Goal: Communication & Community: Share content

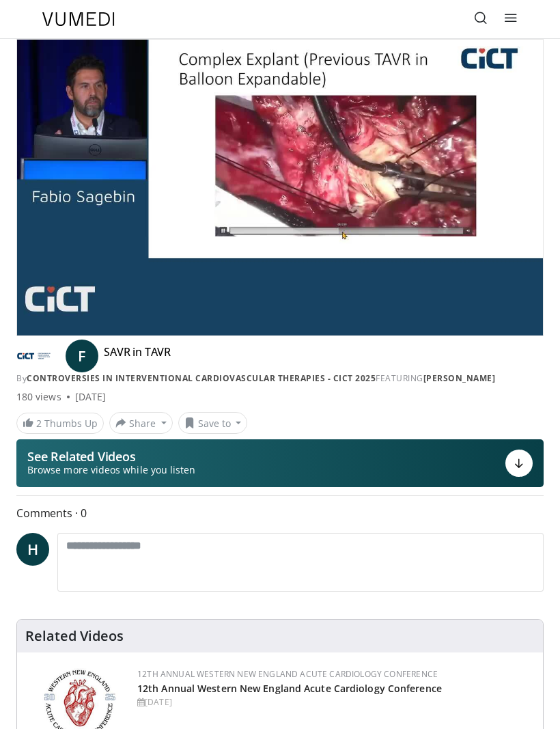
click at [51, 417] on link "2 Thumbs Up" at bounding box center [59, 423] width 87 height 21
click at [54, 417] on link "3 Thumbs Up" at bounding box center [59, 423] width 87 height 21
click at [130, 420] on button "Share" at bounding box center [141, 423] width 64 height 22
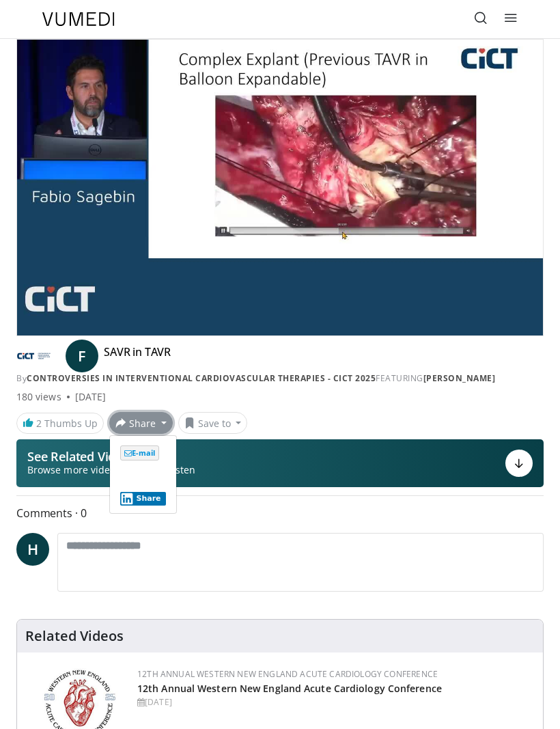
click at [130, 456] on span "E-mail" at bounding box center [139, 452] width 39 height 15
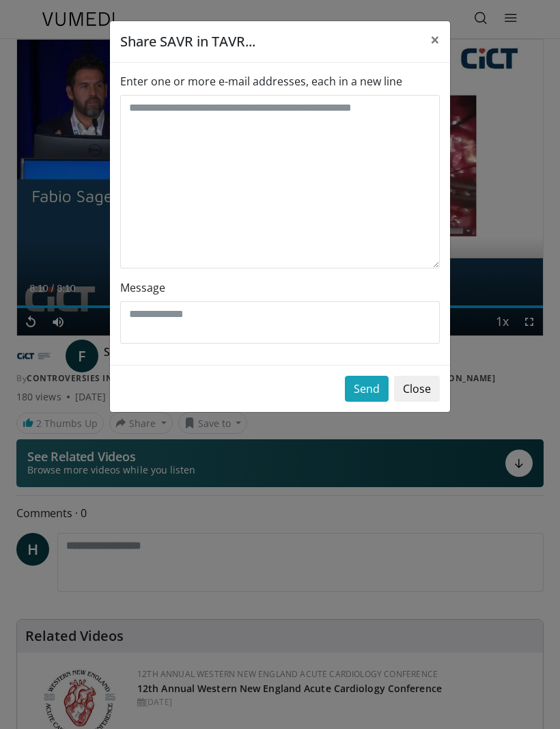
click at [430, 30] on span "×" at bounding box center [435, 39] width 10 height 23
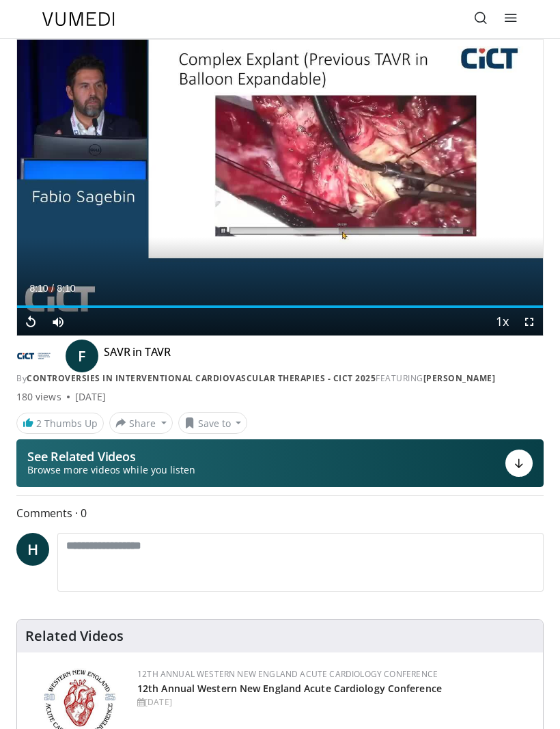
click at [20, 419] on link "2 Thumbs Up" at bounding box center [59, 423] width 87 height 21
click at [115, 430] on button "Share" at bounding box center [141, 423] width 64 height 22
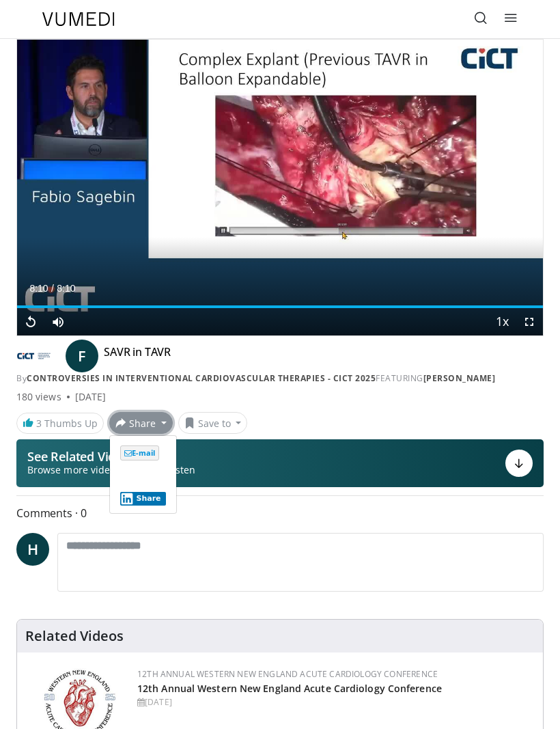
click at [121, 508] on ul "E-mail Share" at bounding box center [143, 474] width 68 height 79
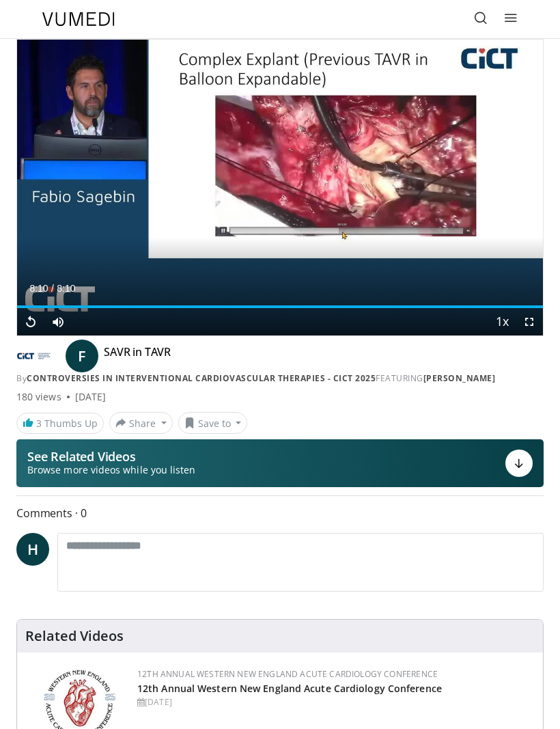
click at [126, 422] on button "Share" at bounding box center [141, 423] width 64 height 22
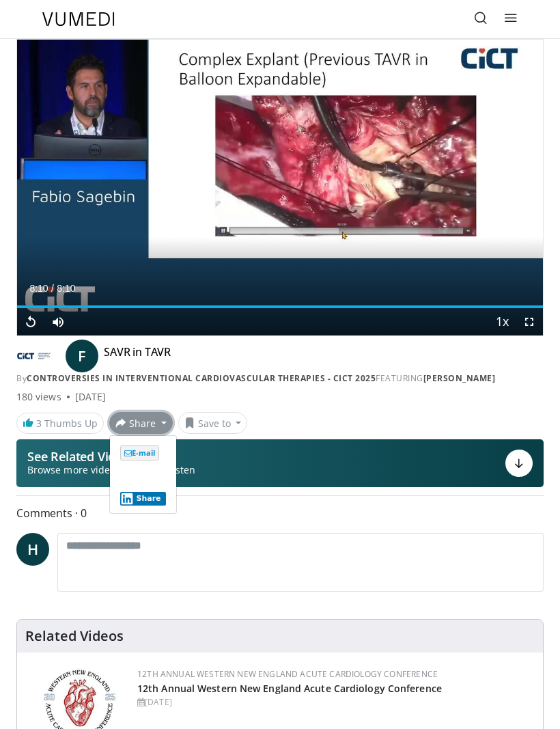
click at [130, 454] on span "E-mail" at bounding box center [139, 452] width 39 height 15
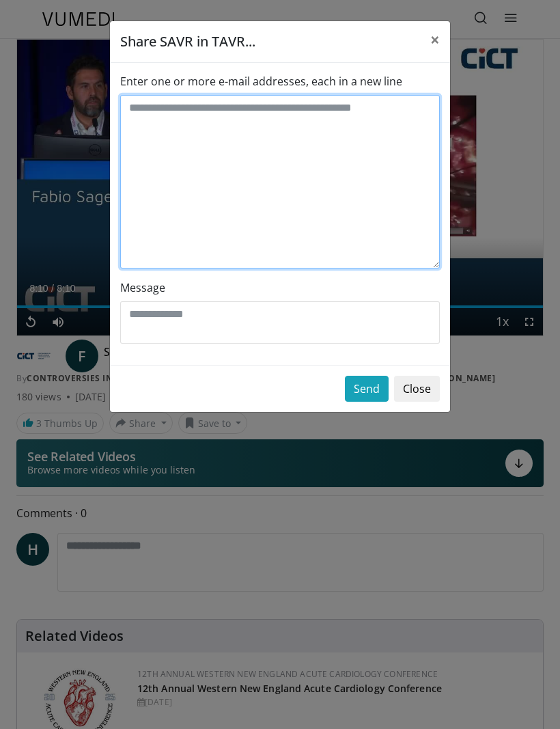
click at [154, 135] on textarea "Enter one or more e-mail addresses, each in a new line" at bounding box center [280, 182] width 320 height 174
type textarea "****"
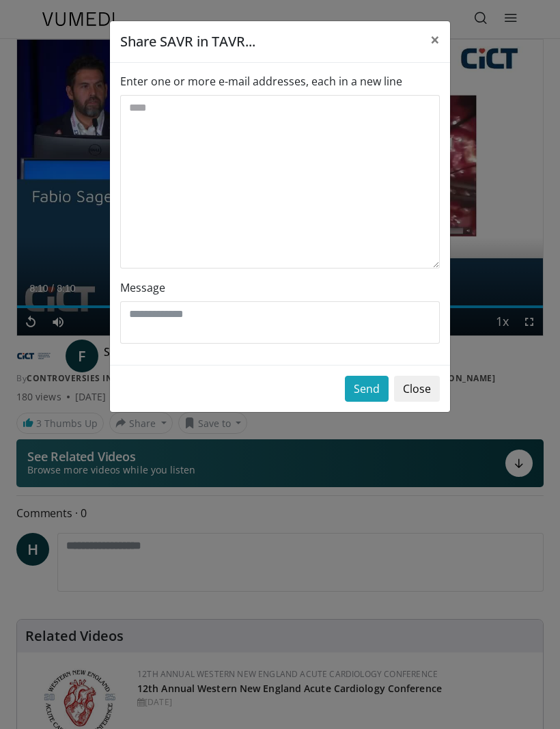
click at [442, 44] on button "×" at bounding box center [435, 39] width 30 height 37
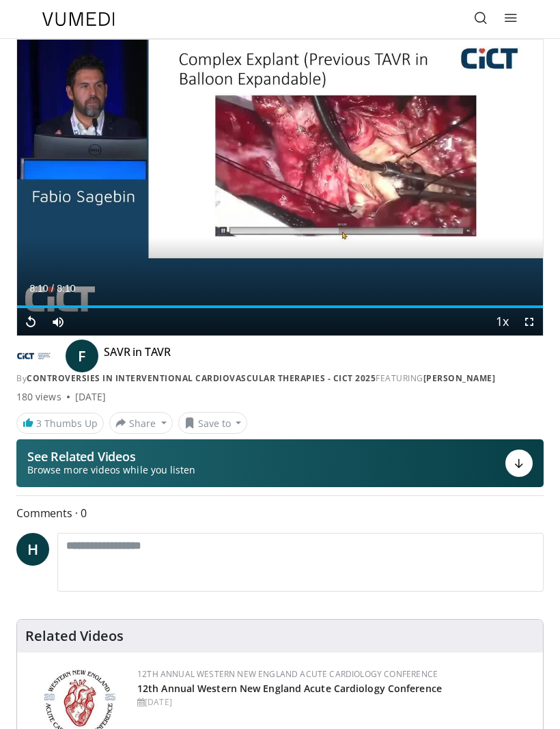
click at [202, 422] on button "Save to" at bounding box center [213, 423] width 70 height 22
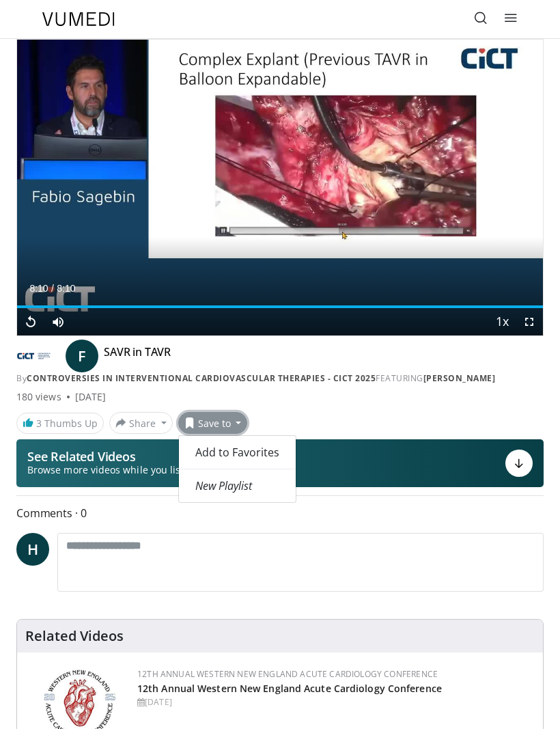
click at [215, 484] on em "New Playlist" at bounding box center [223, 485] width 57 height 15
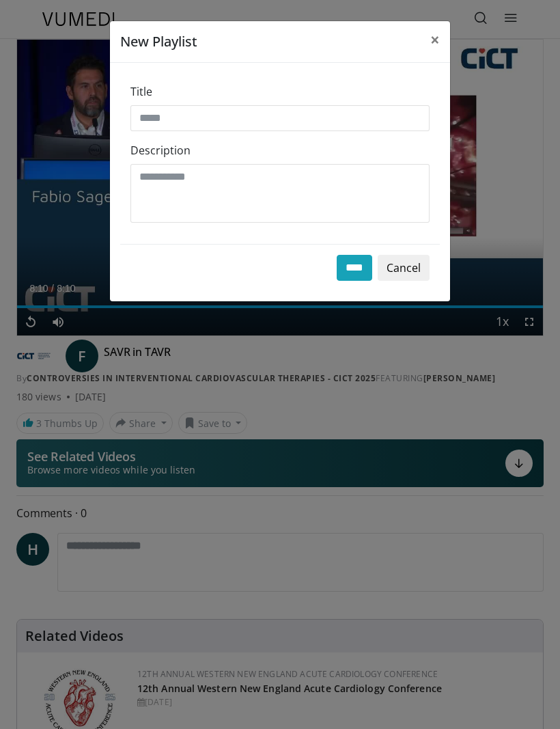
click at [429, 34] on button "×" at bounding box center [435, 39] width 30 height 37
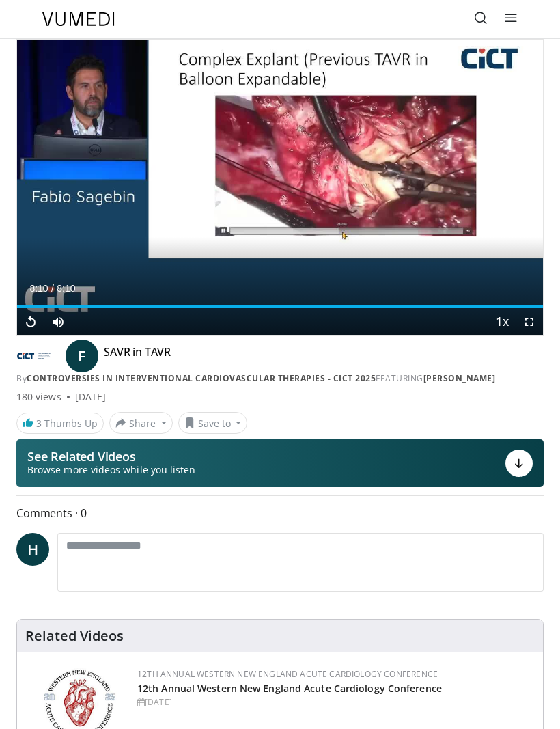
click at [109, 420] on button "Share" at bounding box center [141, 423] width 64 height 22
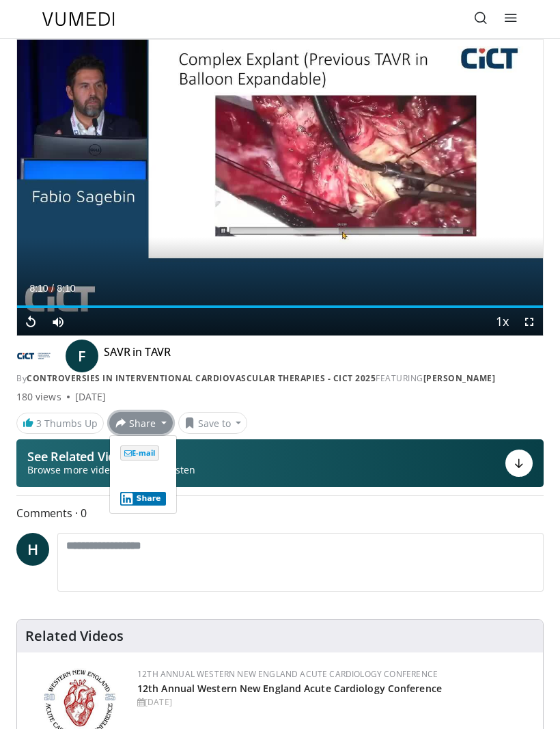
click at [139, 448] on span "E-mail" at bounding box center [139, 452] width 39 height 15
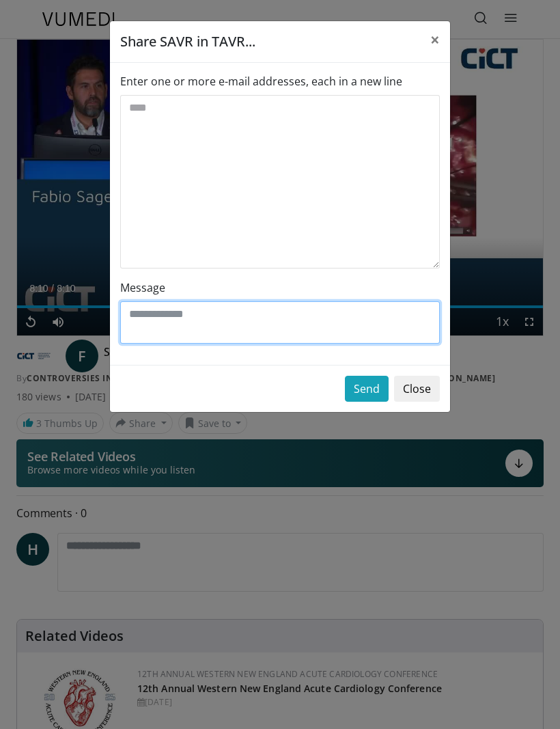
click at [141, 319] on textarea "Message" at bounding box center [280, 322] width 320 height 42
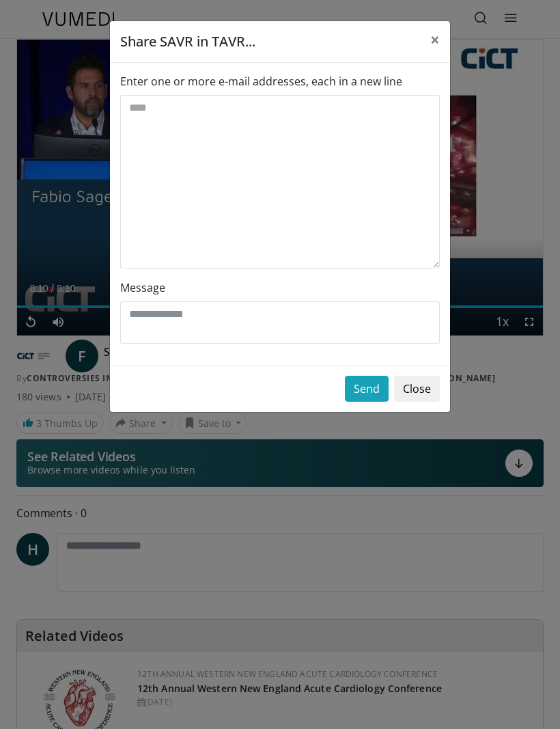
click at [439, 28] on span "×" at bounding box center [435, 39] width 10 height 23
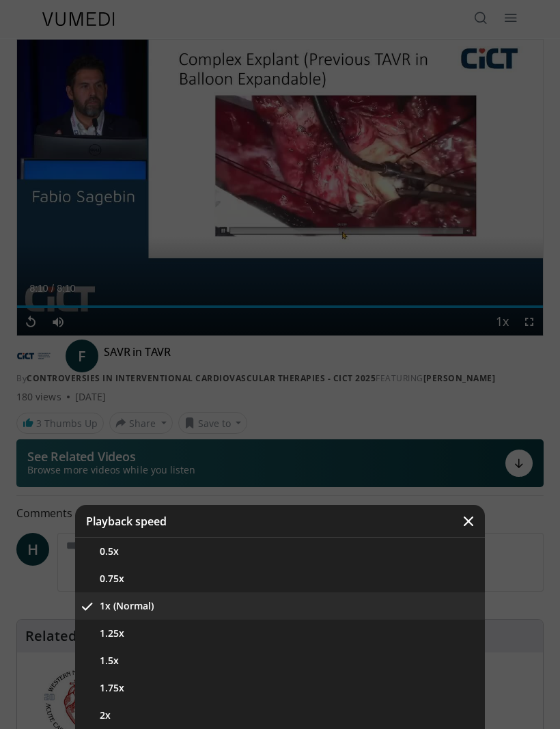
click at [225, 152] on div "Video Player" at bounding box center [280, 364] width 560 height 729
click at [471, 520] on icon "Video Player" at bounding box center [469, 521] width 14 height 14
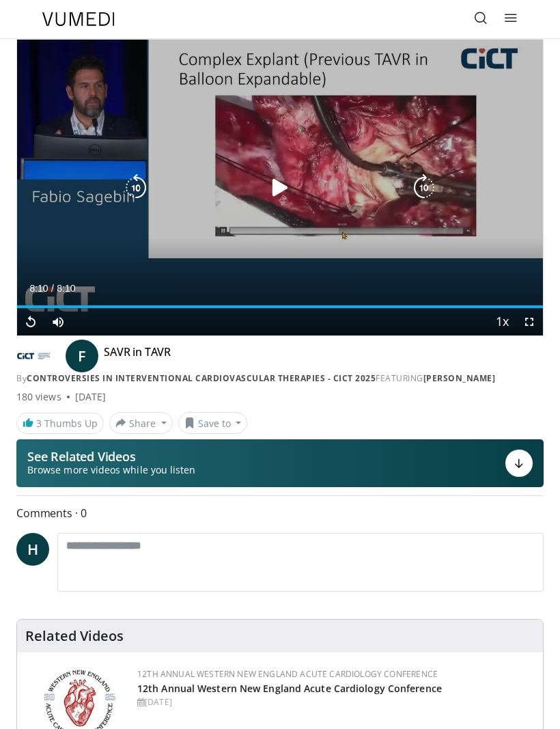
click at [87, 182] on div "10 seconds Tap to unmute" at bounding box center [280, 188] width 526 height 296
click at [74, 184] on div "10 seconds Tap to unmute" at bounding box center [280, 188] width 526 height 296
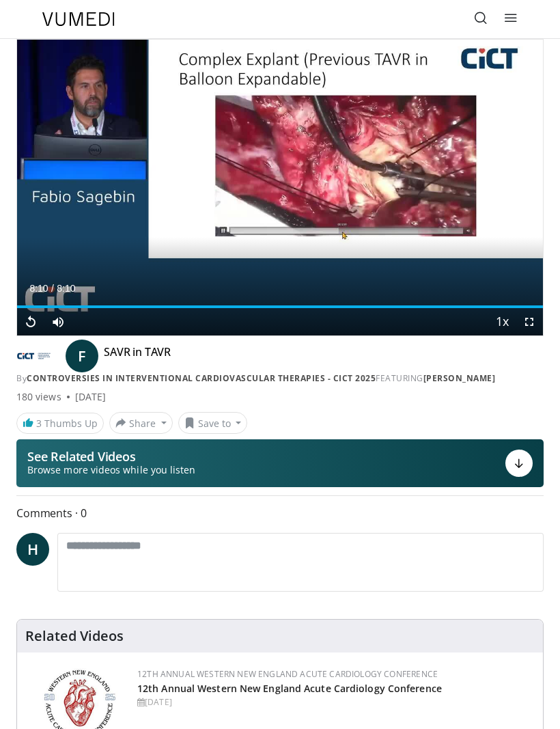
click at [30, 356] on img at bounding box center [35, 356] width 38 height 22
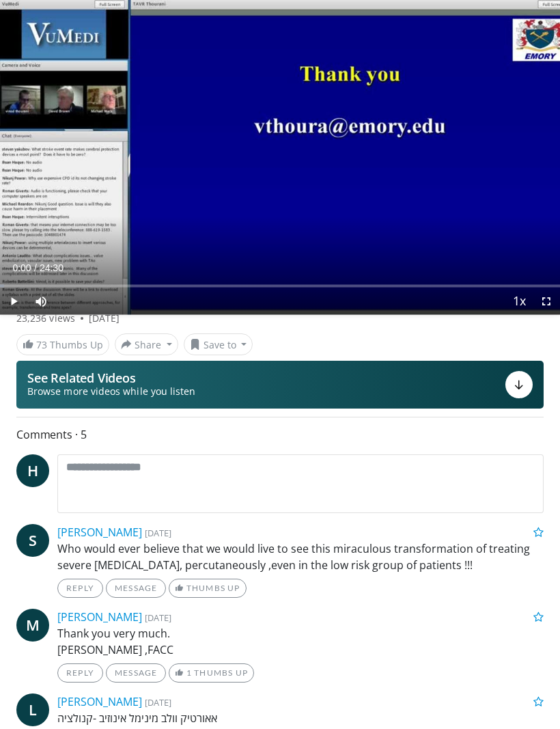
scroll to position [119, 0]
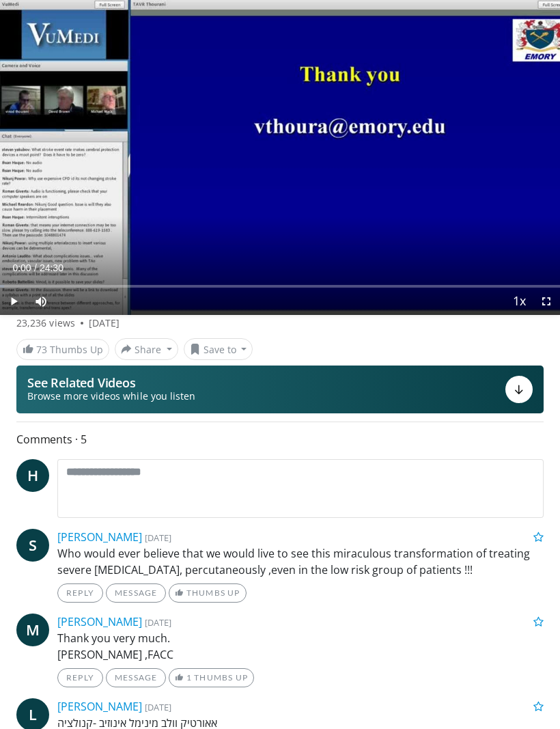
click at [30, 475] on span "H" at bounding box center [32, 475] width 33 height 33
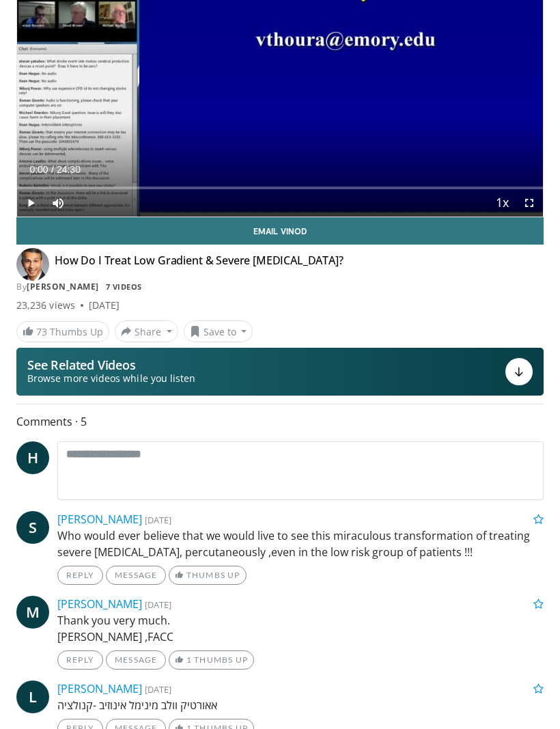
scroll to position [165, 0]
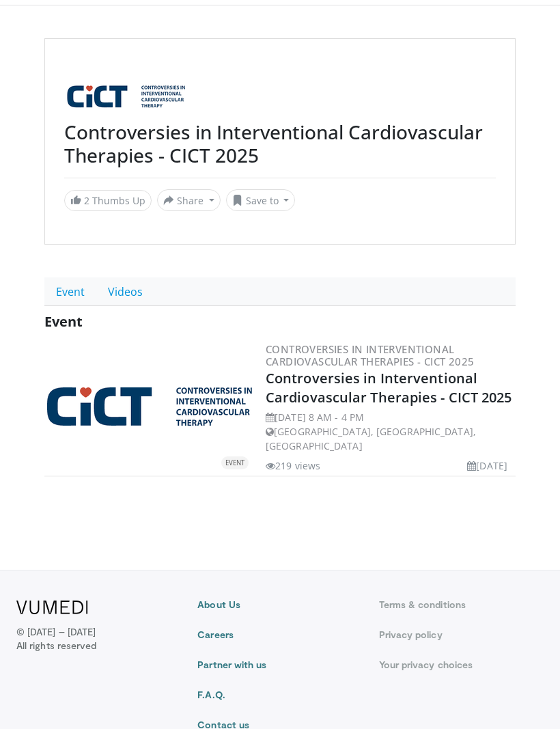
scroll to position [38, 0]
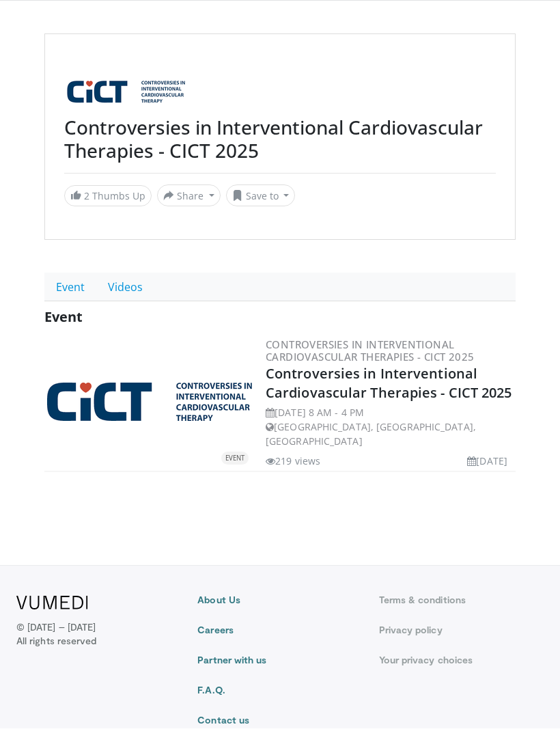
click at [49, 474] on body "Specialties Adult & Family Medicine Allergy, Asthma, Immunology Anesthesiology …" at bounding box center [280, 353] width 560 height 782
click at [83, 198] on link "2 Thumbs Up" at bounding box center [107, 196] width 87 height 21
click at [85, 193] on span "3" at bounding box center [86, 196] width 5 height 13
click at [180, 197] on button "Share" at bounding box center [189, 196] width 64 height 22
click at [179, 224] on span "E-mail" at bounding box center [187, 226] width 39 height 15
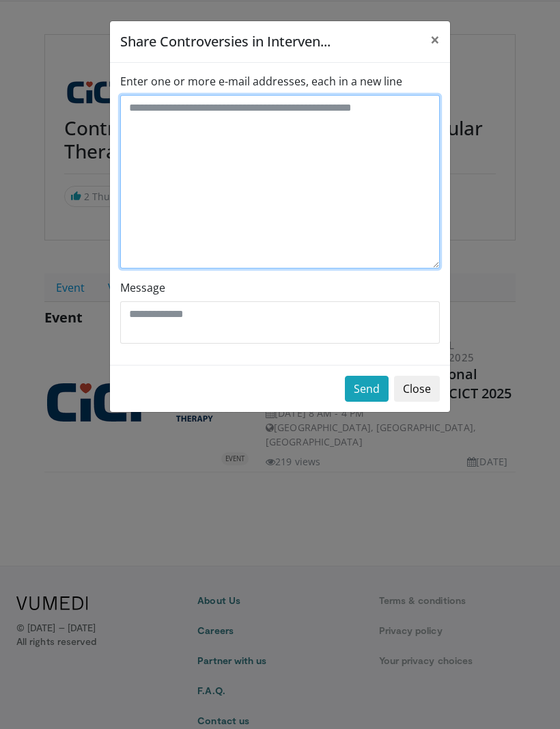
click at [150, 134] on textarea "Enter one or more e-mail addresses, each in a new line" at bounding box center [280, 182] width 320 height 174
type textarea "*"
click at [142, 150] on textarea "**********" at bounding box center [280, 182] width 320 height 174
type textarea "**********"
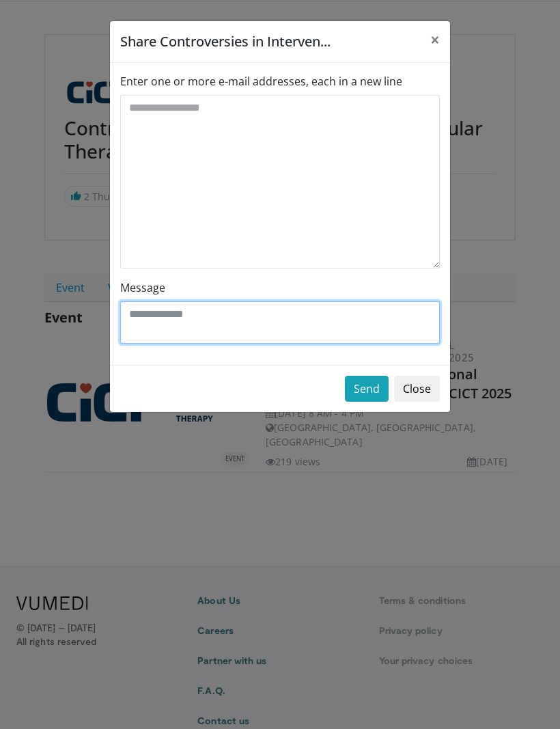
click at [139, 313] on textarea "Message" at bounding box center [280, 322] width 320 height 42
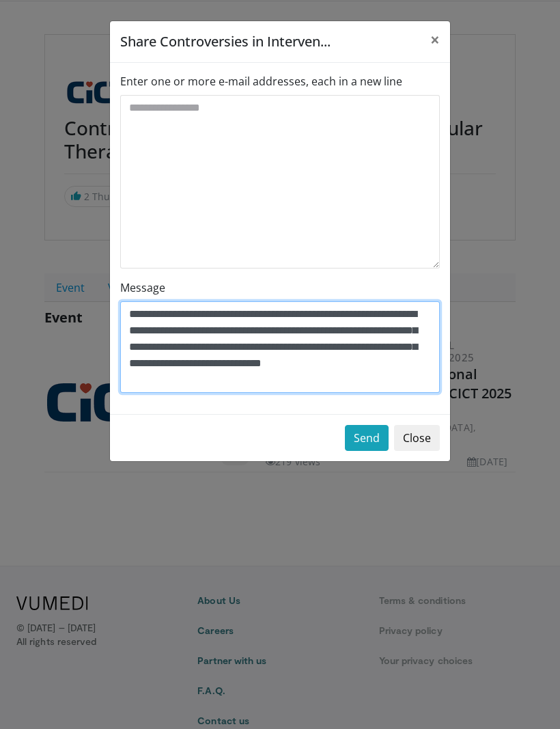
type textarea "**********"
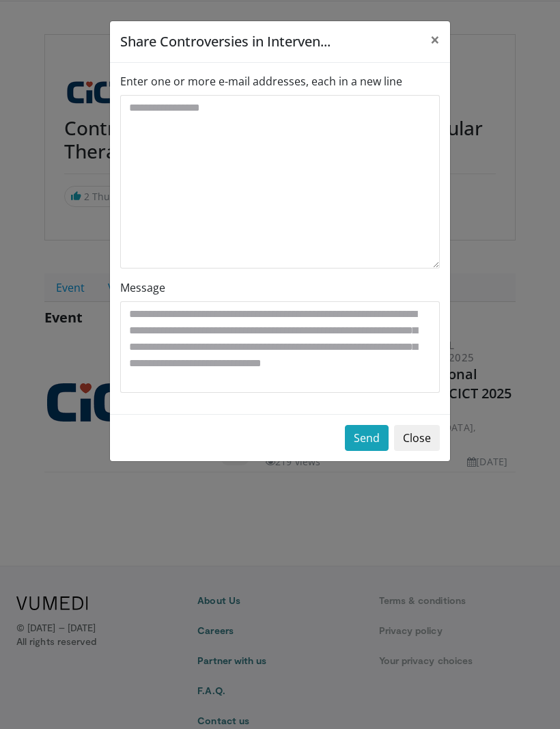
click at [368, 436] on button "Send" at bounding box center [367, 438] width 44 height 26
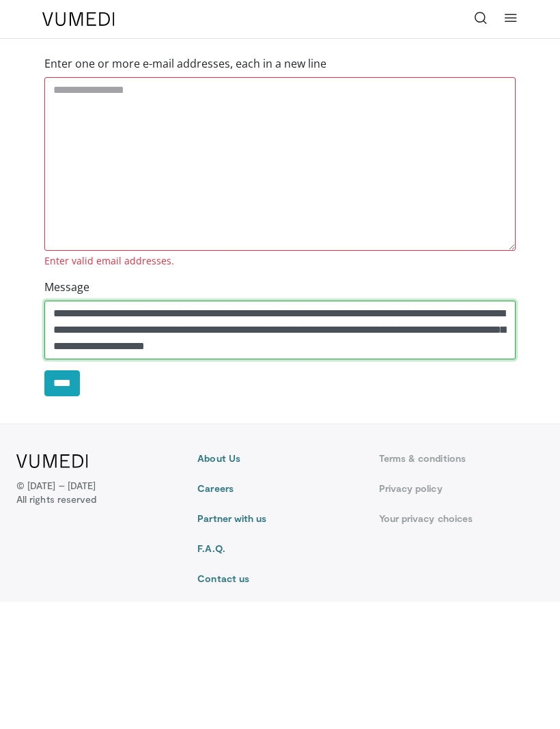
click at [400, 353] on textarea "**********" at bounding box center [279, 330] width 471 height 59
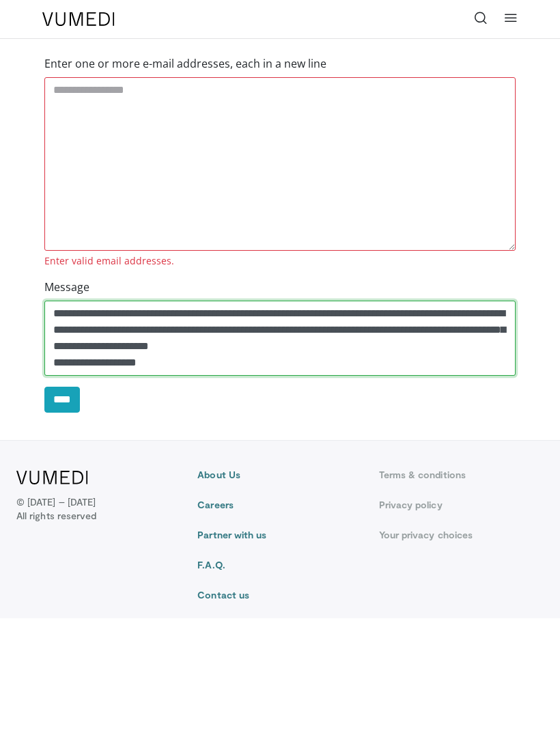
type textarea "**********"
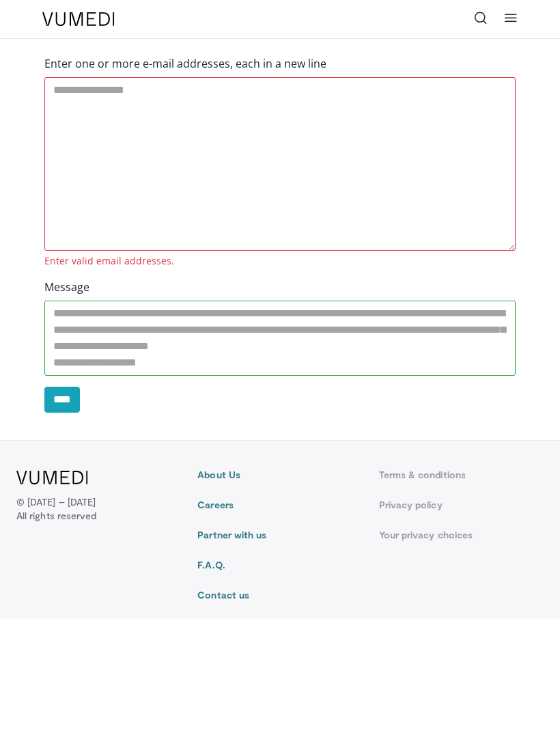
click at [66, 404] on input "****" at bounding box center [62, 400] width 36 height 26
click at [67, 398] on input "****" at bounding box center [62, 400] width 36 height 26
